Goal: Check status: Check status

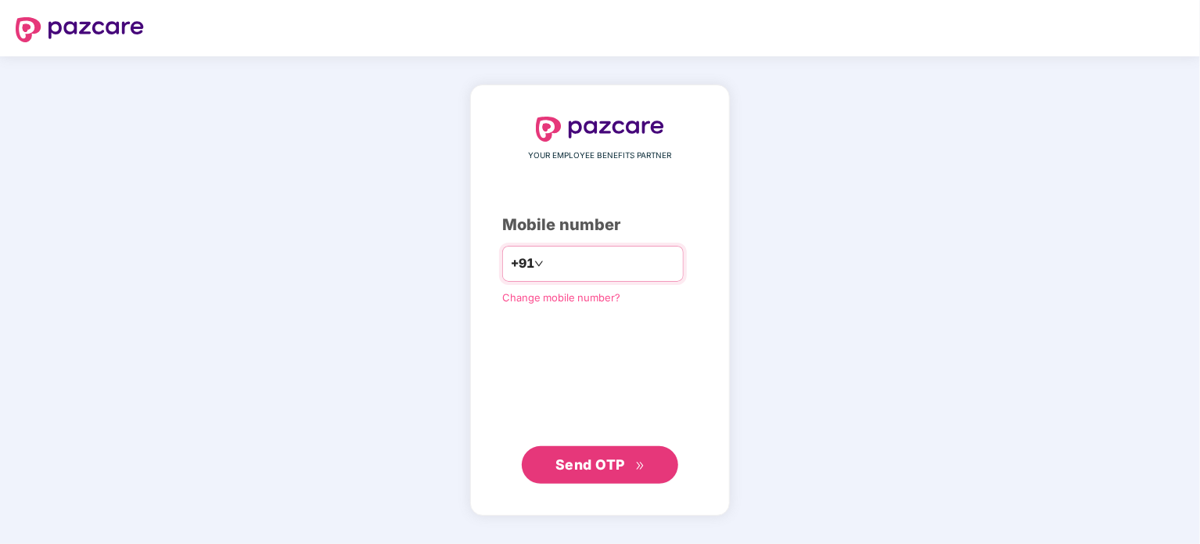
click at [565, 265] on input "number" at bounding box center [611, 263] width 128 height 25
type input "**********"
click at [577, 465] on span "Send OTP" at bounding box center [590, 464] width 70 height 16
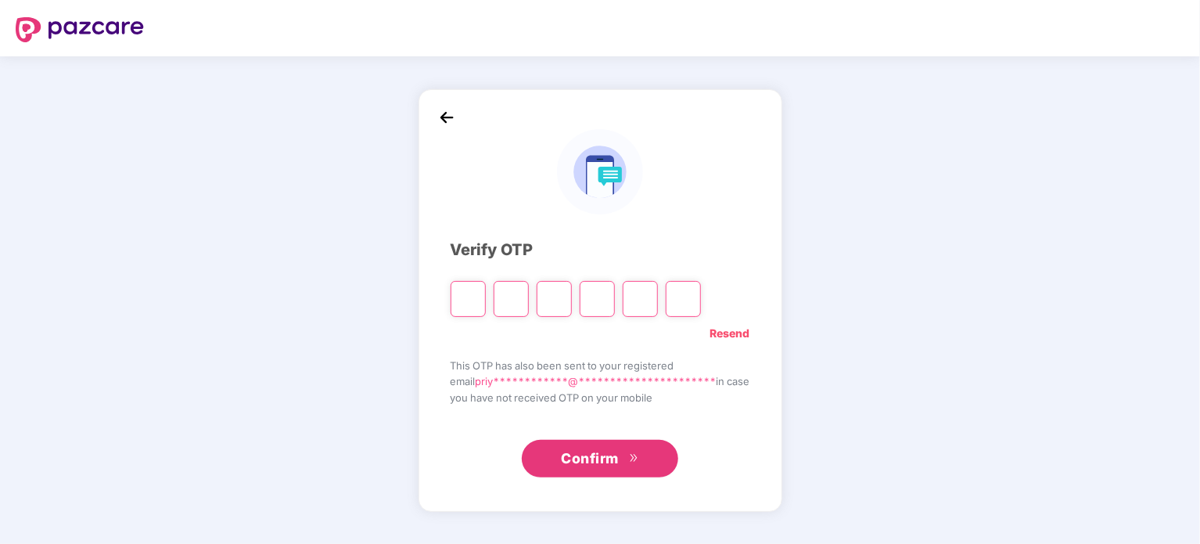
type input "*"
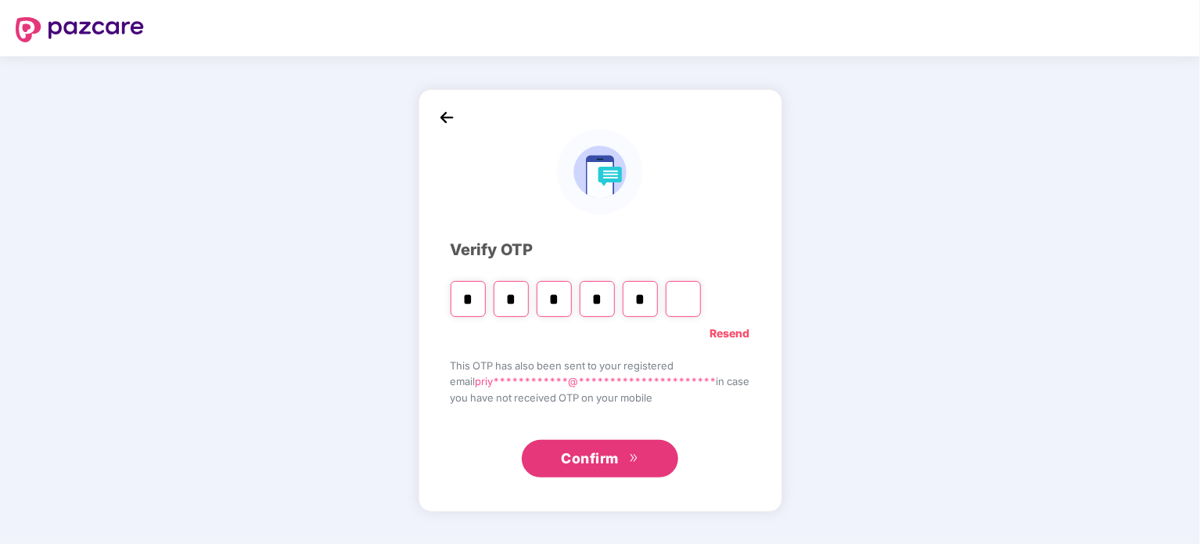
type input "*"
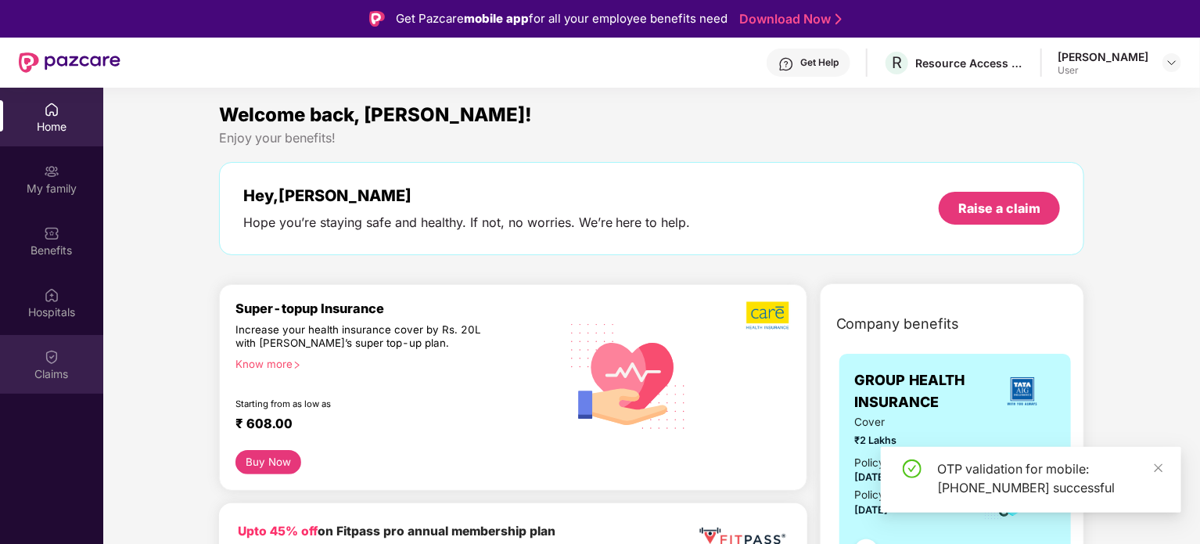
click at [51, 359] on img at bounding box center [52, 357] width 16 height 16
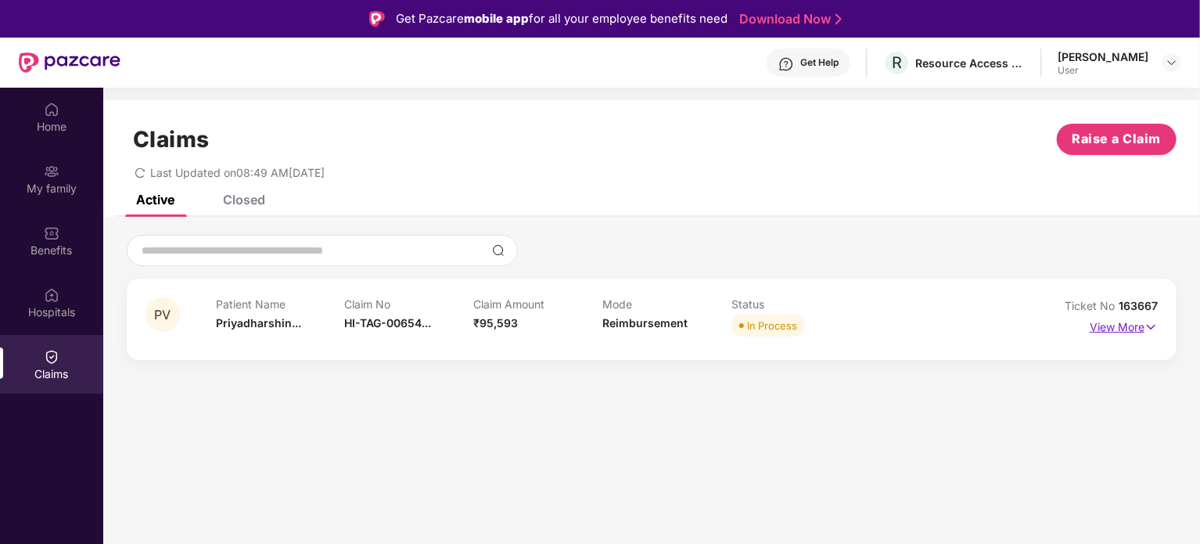
click at [1129, 327] on p "View More" at bounding box center [1124, 324] width 68 height 21
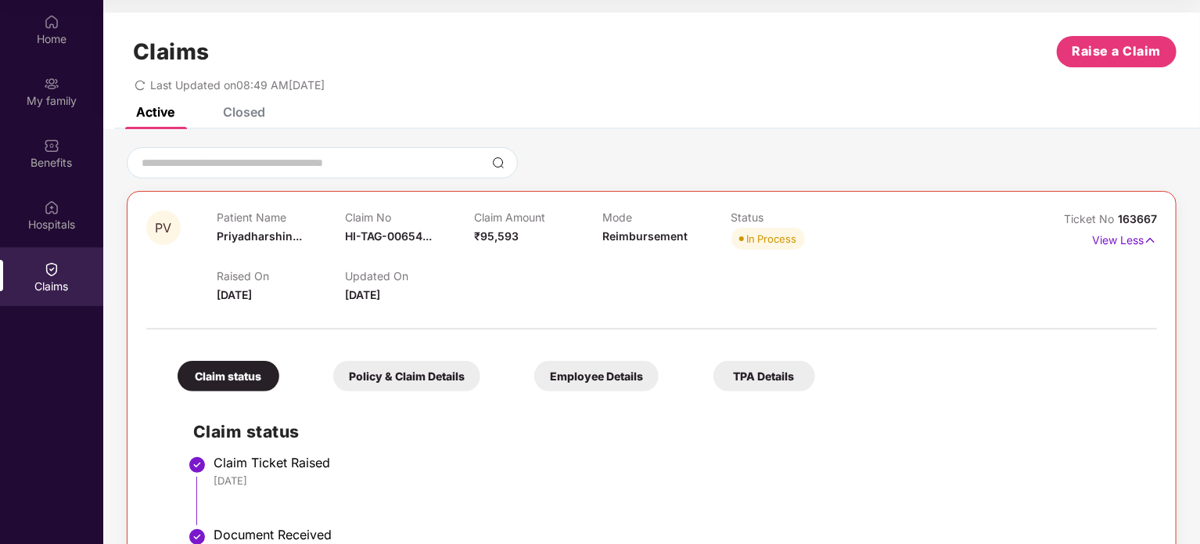
click at [241, 372] on div "Claim status" at bounding box center [229, 376] width 102 height 31
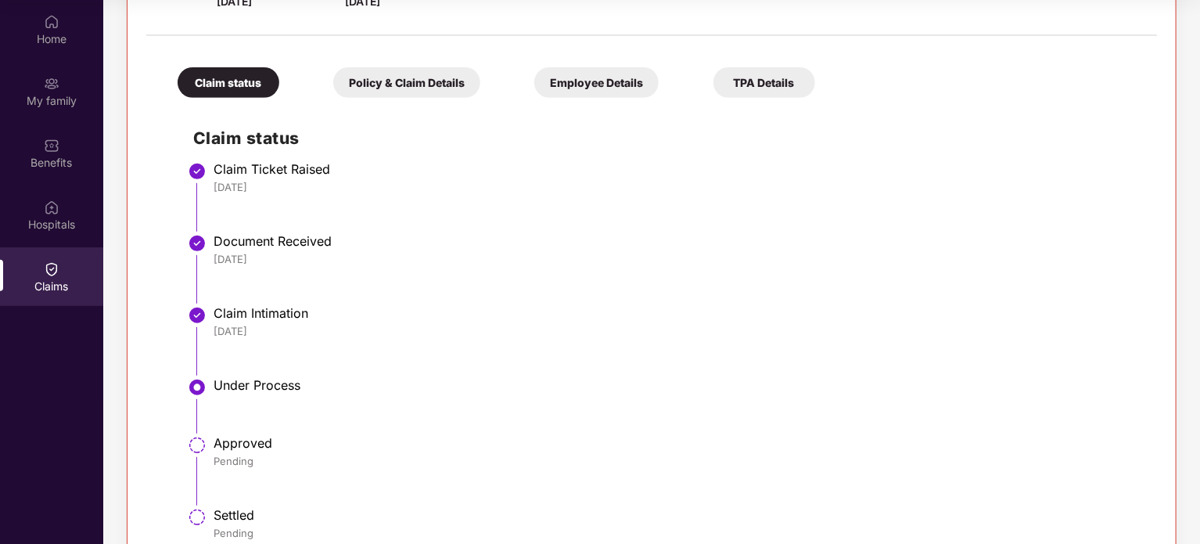
scroll to position [334, 0]
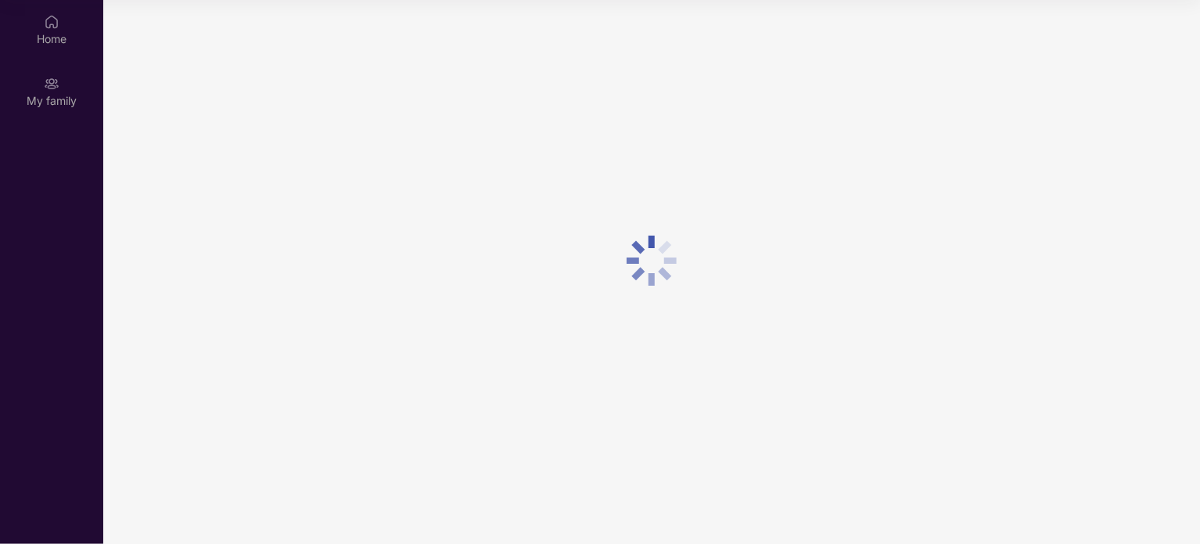
scroll to position [88, 0]
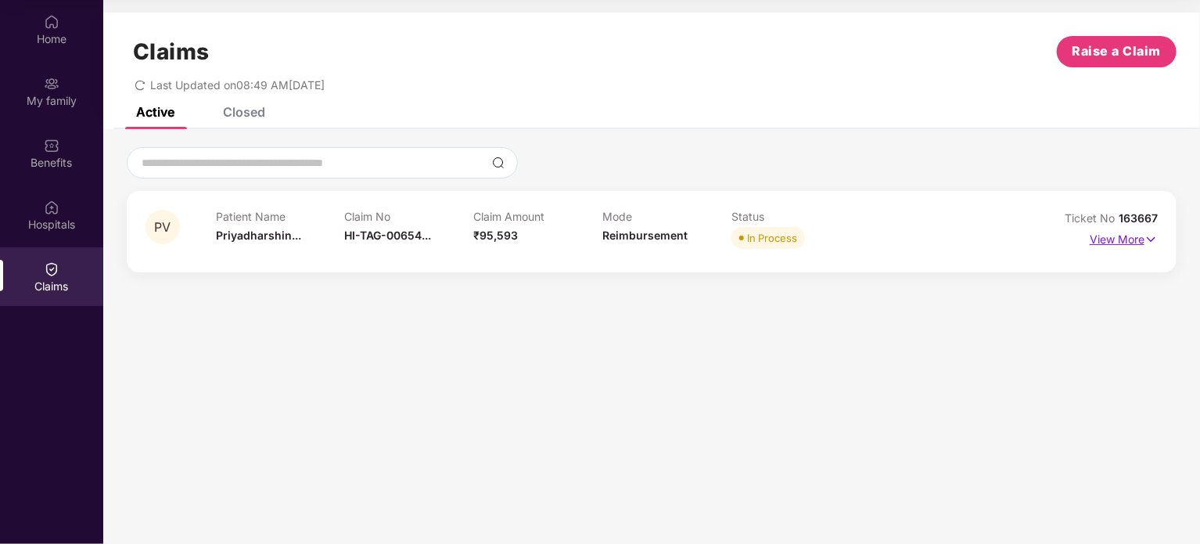
click at [1155, 232] on img at bounding box center [1150, 239] width 13 height 17
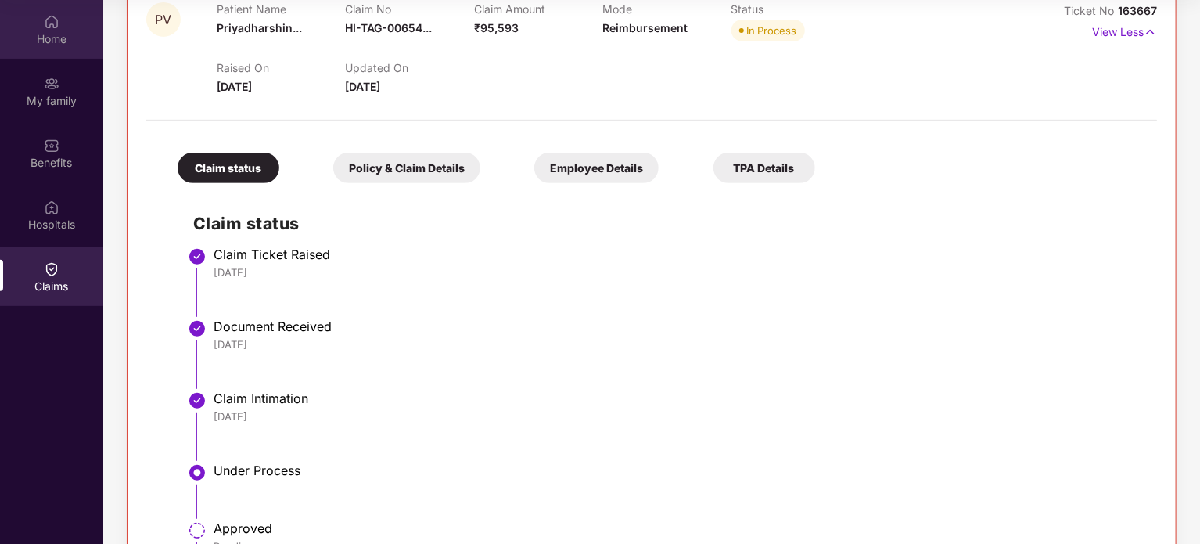
scroll to position [21, 0]
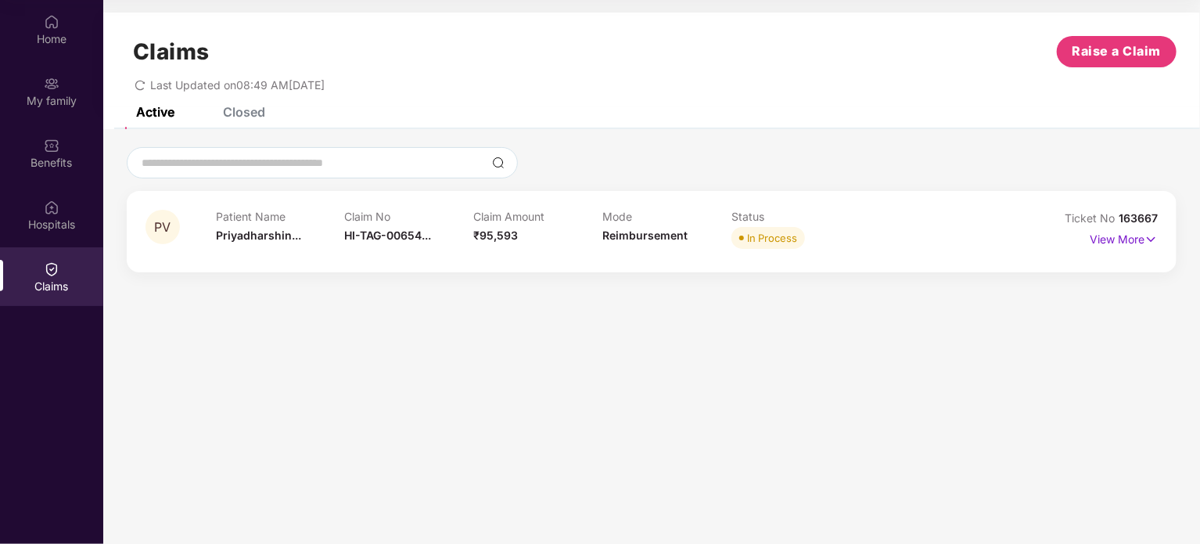
scroll to position [88, 0]
